Goal: Task Accomplishment & Management: Manage account settings

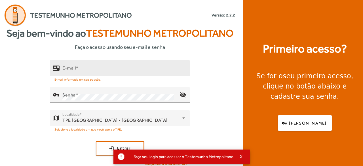
click at [158, 67] on input "E-mail" at bounding box center [123, 70] width 123 height 7
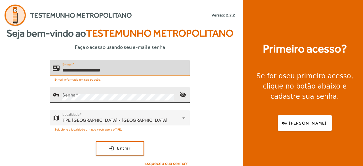
type input "**********"
click at [138, 92] on div "Senha" at bounding box center [118, 95] width 113 height 16
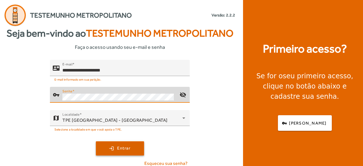
click at [131, 150] on span "submit" at bounding box center [119, 148] width 47 height 14
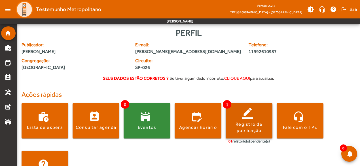
click at [244, 120] on span at bounding box center [249, 121] width 47 height 14
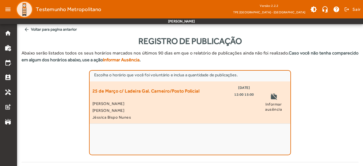
click at [151, 98] on div "25 de Março c/ Ladeira Gal. Carneiro/Posto Policial 13/10/2025 12:00 15:00 Adri…" at bounding box center [173, 102] width 162 height 36
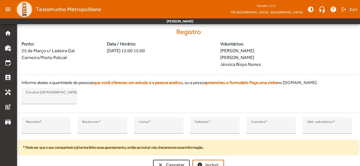
scroll to position [146, 0]
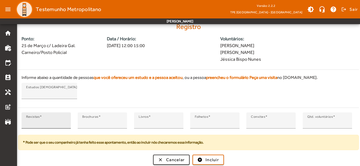
click at [46, 121] on input "*" at bounding box center [46, 122] width 40 height 7
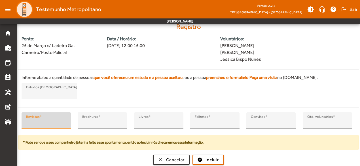
type input "**"
type input "*"
type input "**"
click at [344, 125] on input "*" at bounding box center [327, 122] width 40 height 7
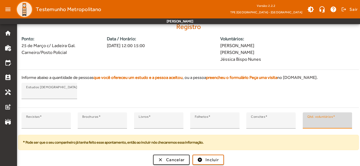
click at [346, 119] on input "*" at bounding box center [327, 122] width 40 height 7
type input "*"
click at [344, 123] on input "*" at bounding box center [327, 122] width 40 height 7
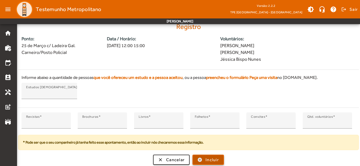
click at [211, 158] on span "Incluir" at bounding box center [212, 160] width 13 height 7
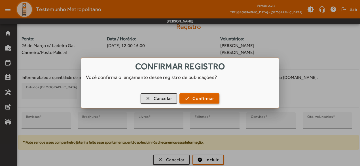
click at [191, 96] on span "button" at bounding box center [199, 99] width 39 height 14
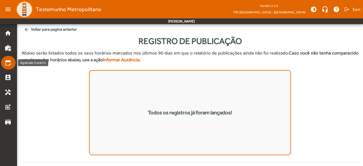
click at [7, 64] on mat-icon "edit_calendar" at bounding box center [8, 62] width 7 height 7
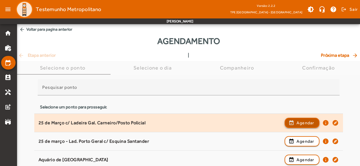
click at [290, 121] on span "button" at bounding box center [302, 123] width 34 height 14
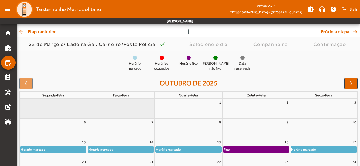
scroll to position [29, 0]
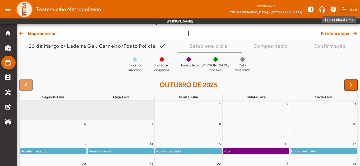
click at [351, 9] on span "Sair" at bounding box center [354, 9] width 8 height 9
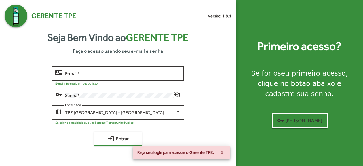
click at [131, 76] on input "E-mail *" at bounding box center [123, 73] width 116 height 5
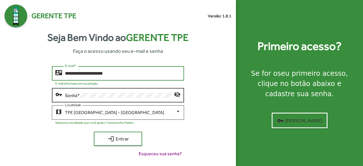
type input "**********"
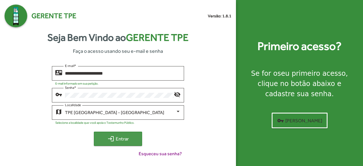
click at [130, 137] on span "login Entrar" at bounding box center [118, 139] width 38 height 10
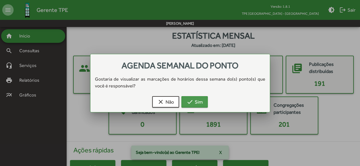
click at [206, 101] on button "check Sim" at bounding box center [194, 101] width 26 height 11
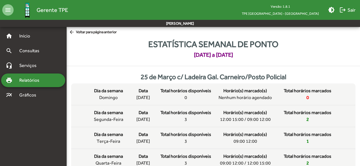
click at [88, 31] on span "arrow_back Voltar para página anterior" at bounding box center [93, 32] width 48 height 6
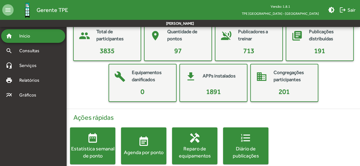
scroll to position [42, 0]
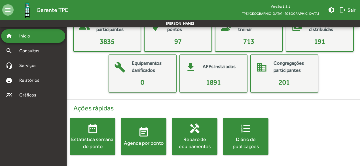
click at [146, 133] on mat-icon "event_note" at bounding box center [143, 131] width 11 height 11
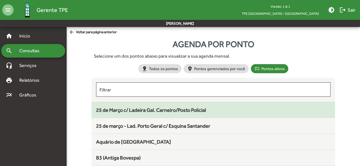
click at [160, 110] on span "25 de Março c/ Ladeira Gal. Carneiro/Posto Policial" at bounding box center [151, 110] width 110 height 6
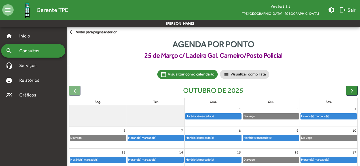
click at [72, 31] on mat-icon "arrow_back" at bounding box center [72, 32] width 7 height 6
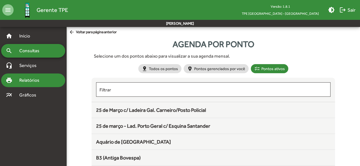
click at [31, 81] on span "Relatórios" at bounding box center [31, 80] width 31 height 7
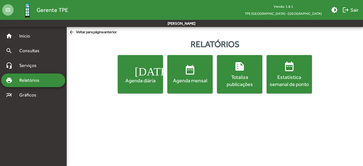
click at [234, 77] on div "Totaliza publicações" at bounding box center [239, 80] width 43 height 14
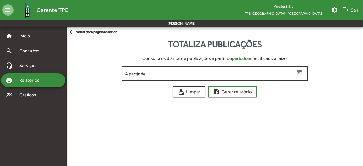
click at [236, 72] on input "A partir de" at bounding box center [210, 73] width 170 height 5
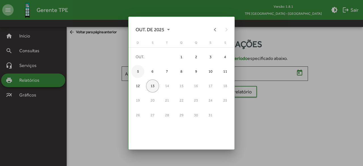
click at [139, 71] on div "5" at bounding box center [137, 71] width 13 height 13
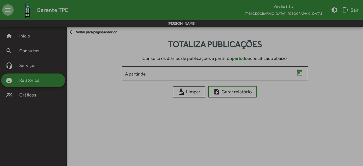
type input "**********"
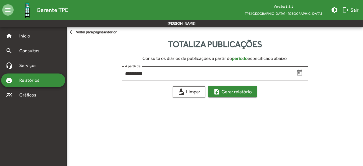
click at [222, 92] on span "note_add Gerar relatório" at bounding box center [232, 91] width 39 height 10
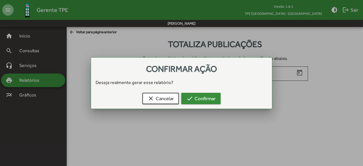
click at [205, 99] on span "check Confirmar" at bounding box center [200, 98] width 29 height 10
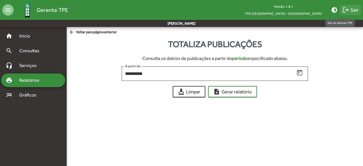
click at [351, 8] on span "logout Sair" at bounding box center [350, 10] width 16 height 10
